Goal: Task Accomplishment & Management: Manage account settings

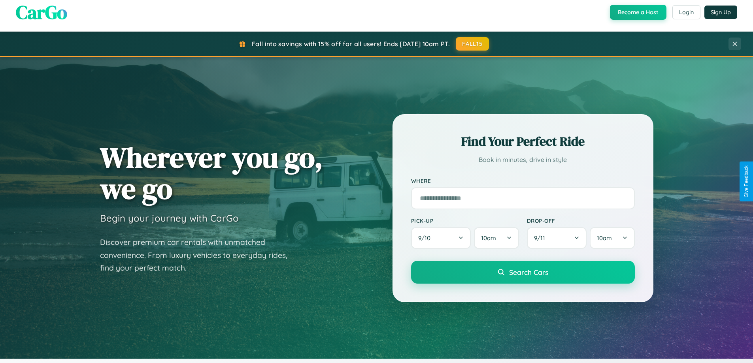
scroll to position [1521, 0]
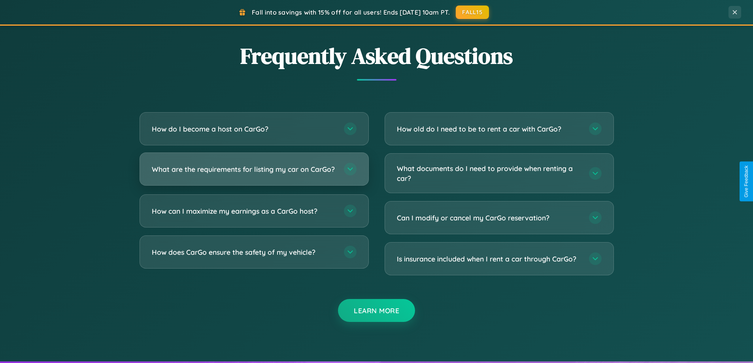
click at [254, 172] on h3 "What are the requirements for listing my car on CarGo?" at bounding box center [244, 169] width 184 height 10
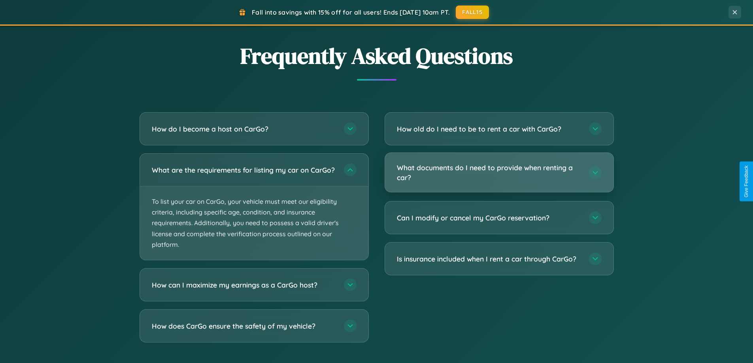
click at [499, 173] on h3 "What documents do I need to provide when renting a car?" at bounding box center [489, 172] width 184 height 19
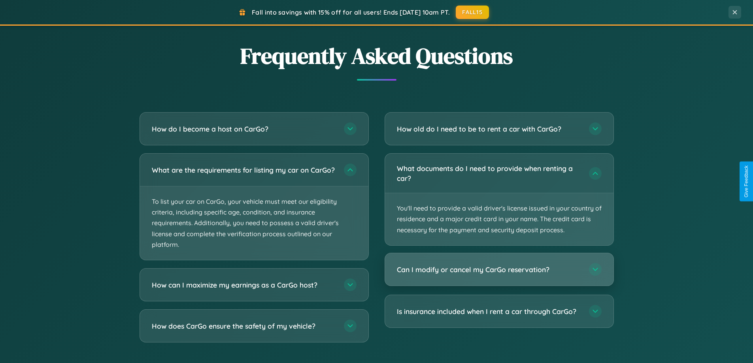
click at [499, 270] on h3 "Can I modify or cancel my CarGo reservation?" at bounding box center [489, 270] width 184 height 10
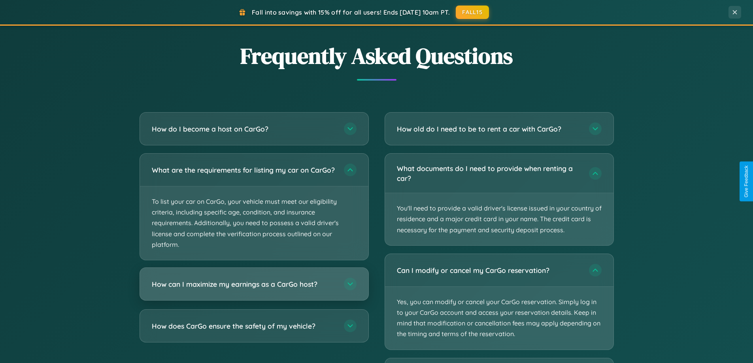
click at [254, 289] on h3 "How can I maximize my earnings as a CarGo host?" at bounding box center [244, 284] width 184 height 10
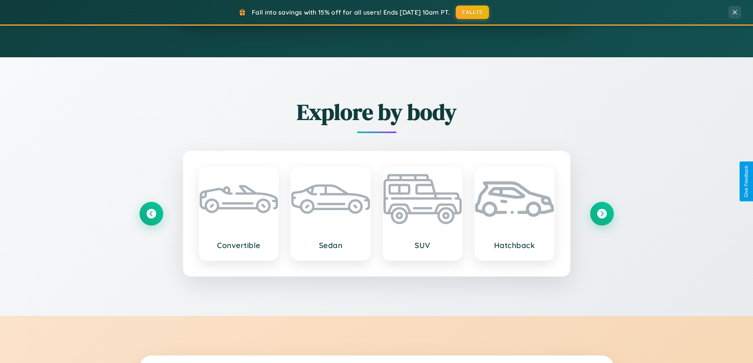
scroll to position [696, 0]
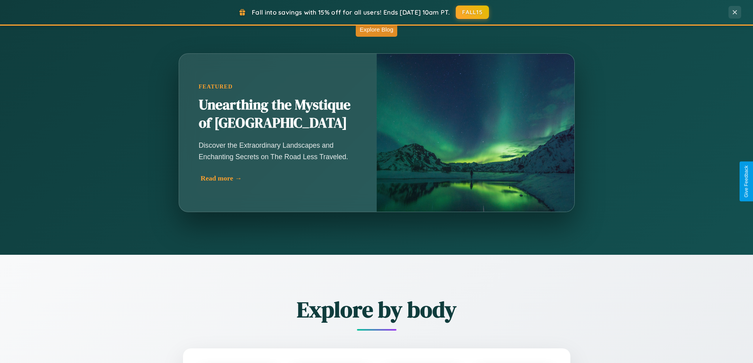
click at [279, 180] on div "Read more →" at bounding box center [280, 178] width 158 height 8
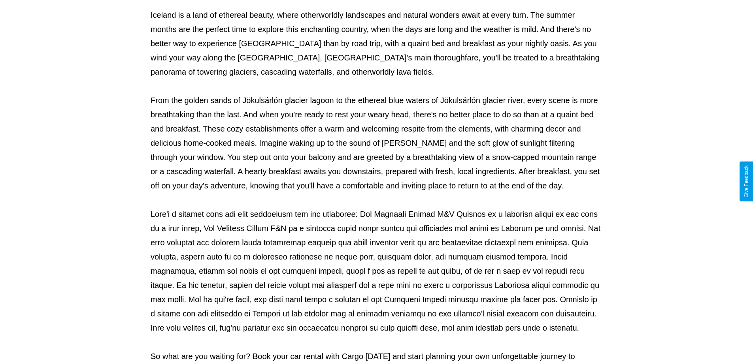
scroll to position [256, 0]
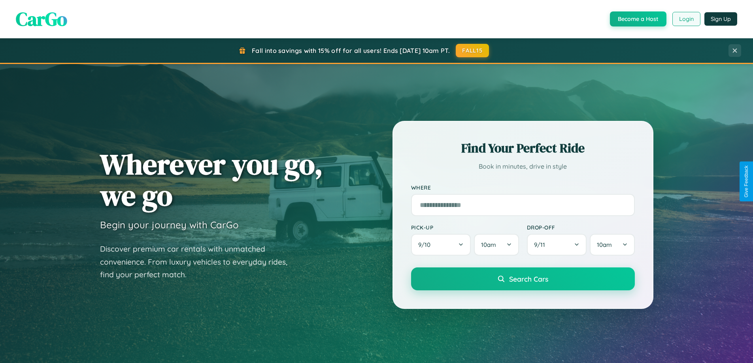
click at [686, 19] on button "Login" at bounding box center [686, 19] width 28 height 14
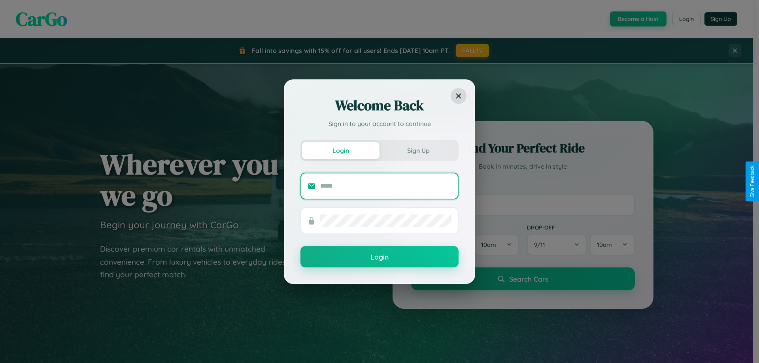
click at [386, 186] on input "text" at bounding box center [385, 186] width 131 height 13
type input "**********"
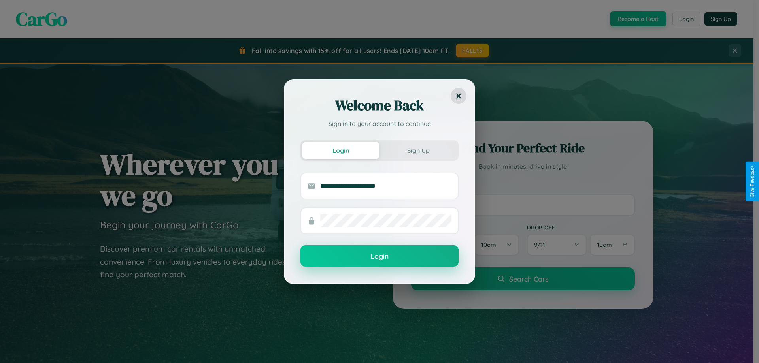
click at [379, 257] on button "Login" at bounding box center [379, 255] width 158 height 21
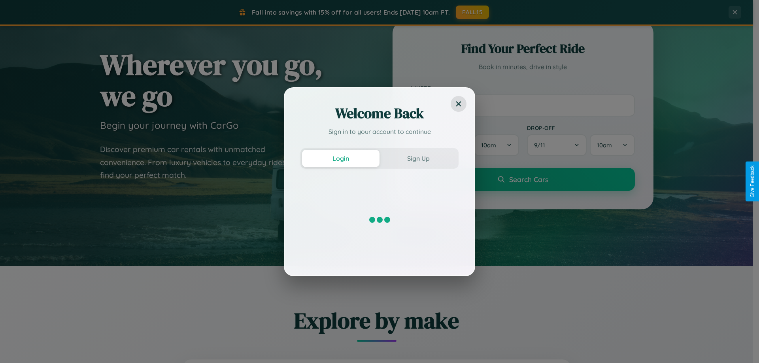
scroll to position [341, 0]
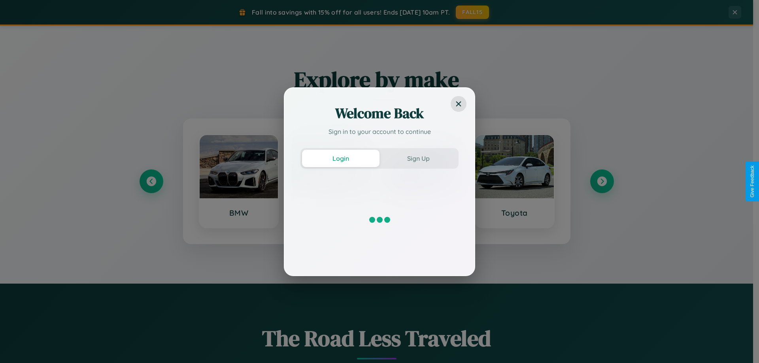
click at [238, 181] on div "Welcome Back Sign in to your account to continue Login Sign Up" at bounding box center [379, 181] width 759 height 363
